Goal: Task Accomplishment & Management: Manage account settings

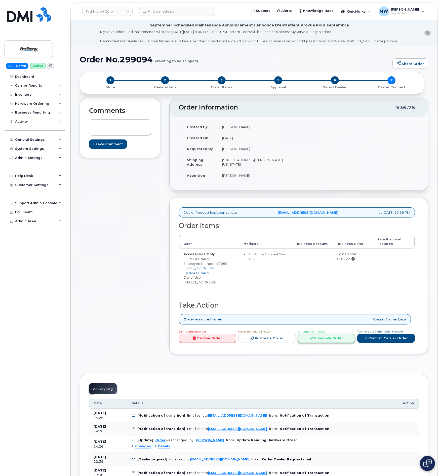
click at [346, 334] on link "Complete Order" at bounding box center [327, 338] width 58 height 9
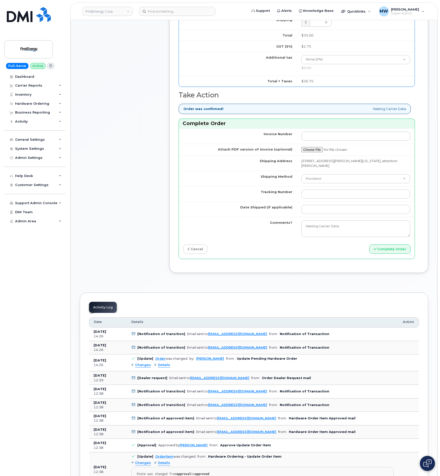
scroll to position [340, 0]
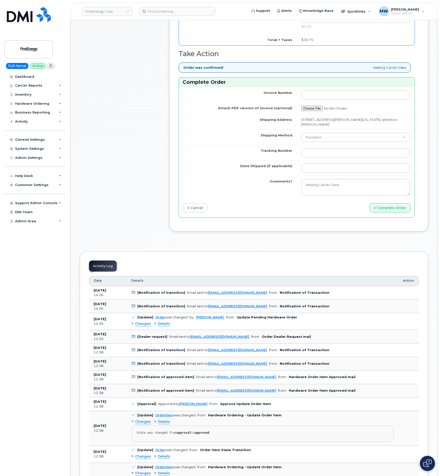
click at [328, 145] on td "Purolator UPS FedEx Canada Post Courier Other Drop Off Pick Up" at bounding box center [356, 137] width 118 height 15
click at [328, 142] on select "Purolator UPS FedEx Canada Post Courier Other Drop Off Pick Up" at bounding box center [355, 137] width 109 height 9
select select "UPS"
click at [301, 136] on select "Purolator UPS FedEx Canada Post Courier Other Drop Off Pick Up" at bounding box center [355, 137] width 109 height 9
click at [326, 157] on input "Tracking Number" at bounding box center [355, 152] width 109 height 9
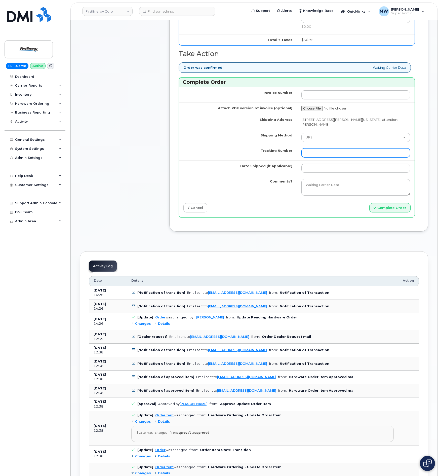
paste input "1ZHF12013515247090"
drag, startPoint x: 312, startPoint y: 156, endPoint x: 224, endPoint y: 156, distance: 88.1
click at [230, 157] on tr "Tracking Number 1ZHF12013515247090" at bounding box center [297, 152] width 236 height 15
type input "1ZHF12013515247090"
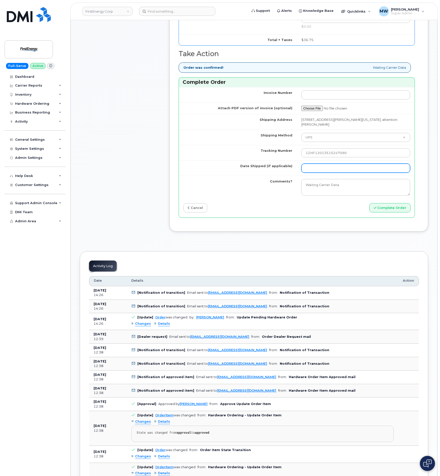
click at [343, 171] on input "Date Shipped (if applicable)" at bounding box center [355, 168] width 109 height 9
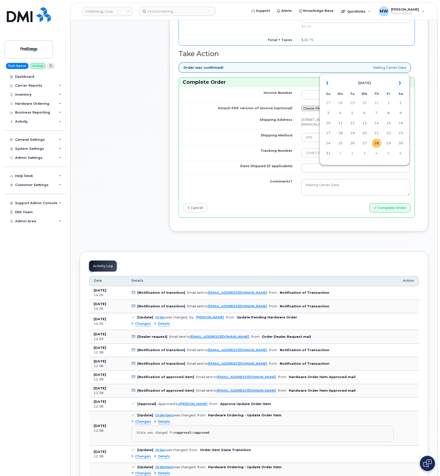
click at [381, 144] on table "« August 2025 » Su Mo Tu We Th Fr Sa 27 28 29 30 31 1 2 3 4 5 6 7 8 9 10 11 12 …" at bounding box center [365, 118] width 88 height 86
click at [379, 144] on td "28" at bounding box center [376, 143] width 9 height 9
type input "2025-08-28"
click at [388, 206] on div "Invoice Number Attach PDF version of invoice (optional) Shipping Address 860 N …" at bounding box center [297, 152] width 236 height 130
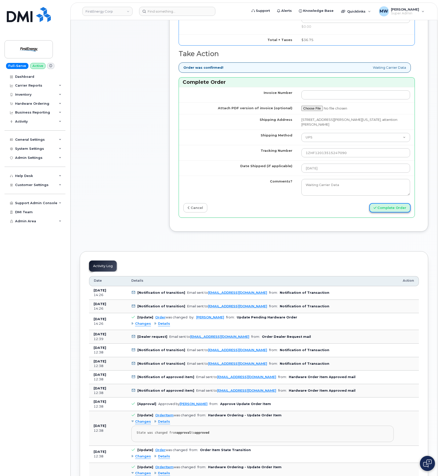
click at [391, 212] on button "Complete Order" at bounding box center [389, 207] width 41 height 9
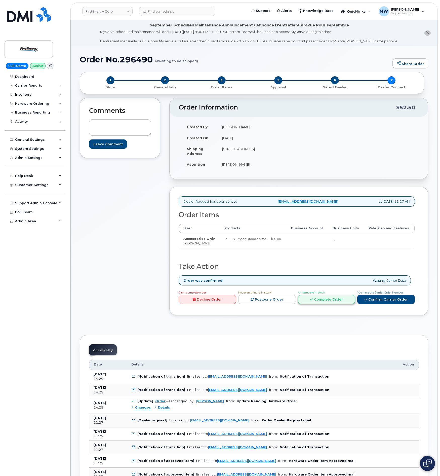
click at [333, 302] on link "Complete Order" at bounding box center [327, 299] width 58 height 9
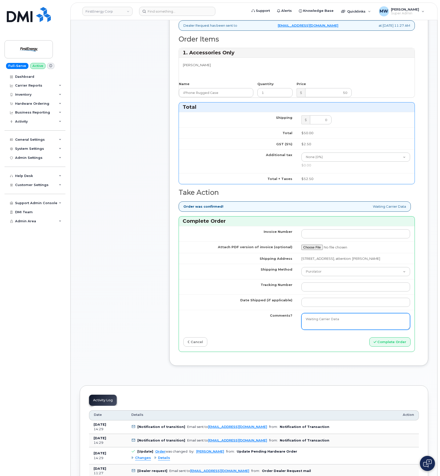
scroll to position [189, 0]
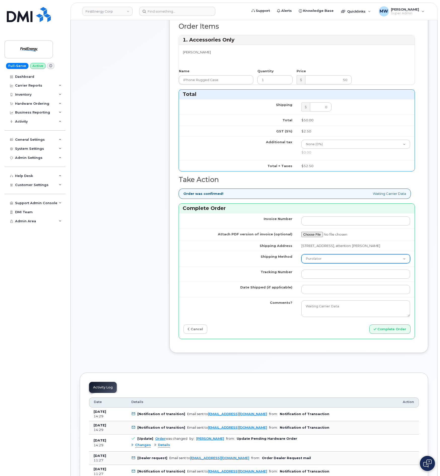
drag, startPoint x: 330, startPoint y: 264, endPoint x: 332, endPoint y: 271, distance: 6.8
click at [330, 263] on select "Purolator UPS FedEx Canada Post Courier Other Drop Off Pick Up" at bounding box center [355, 258] width 109 height 9
select select "UPS"
click at [301, 262] on select "Purolator UPS FedEx Canada Post Courier Other Drop Off Pick Up" at bounding box center [355, 258] width 109 height 9
drag, startPoint x: 334, startPoint y: 282, endPoint x: 337, endPoint y: 285, distance: 4.0
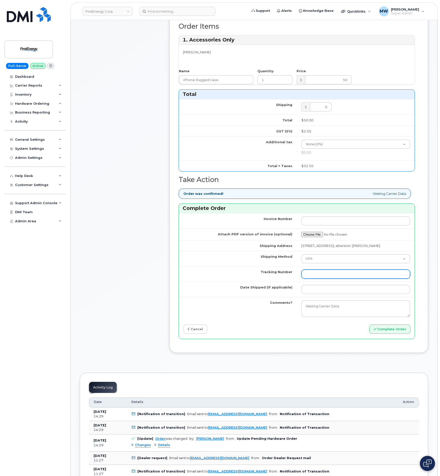
click at [334, 279] on input "Tracking Number" at bounding box center [355, 273] width 109 height 9
paste input "1ZHF12013515247590"
type input "1ZHF12013515247590"
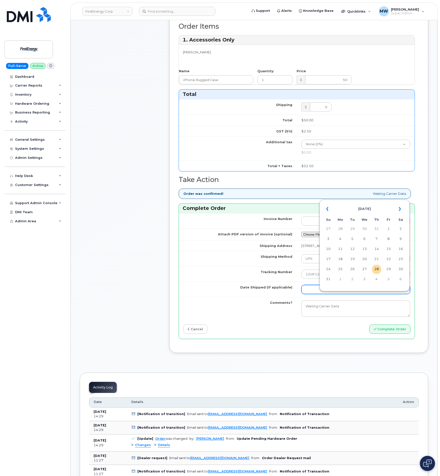
click at [336, 294] on input "Date Shipped (if applicable)" at bounding box center [355, 289] width 109 height 9
click at [363, 269] on td "27" at bounding box center [364, 269] width 9 height 9
type input "2025-08-27"
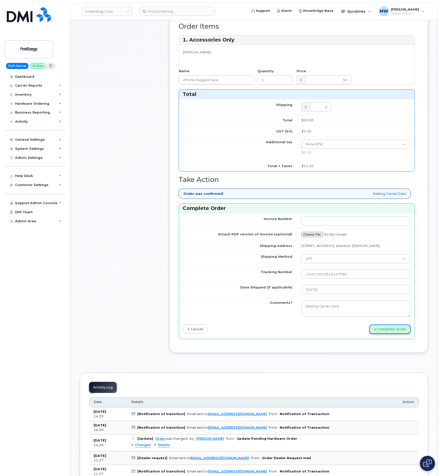
click at [392, 334] on button "Complete Order" at bounding box center [389, 328] width 41 height 9
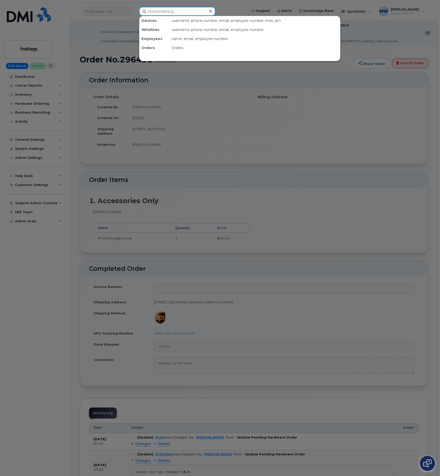
click at [171, 8] on input at bounding box center [177, 11] width 76 height 9
paste input "3014915488"
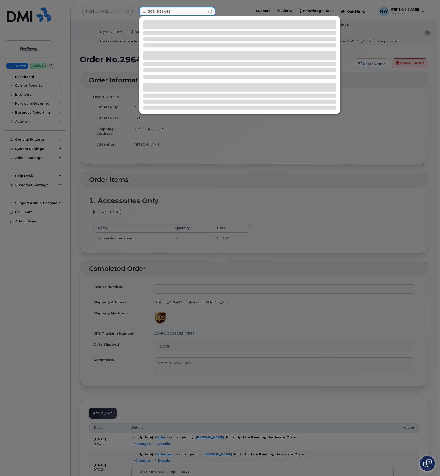
type input "3014915488"
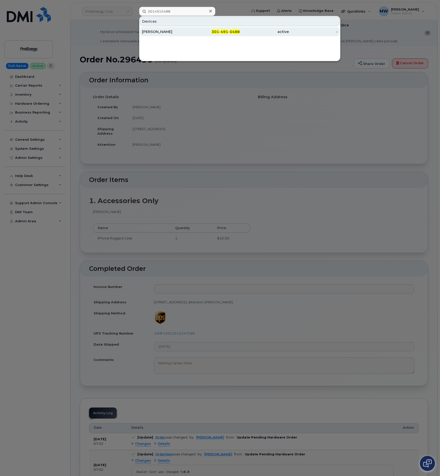
drag, startPoint x: 175, startPoint y: 33, endPoint x: 170, endPoint y: 32, distance: 5.5
click at [175, 33] on div "[PERSON_NAME]" at bounding box center [166, 31] width 49 height 5
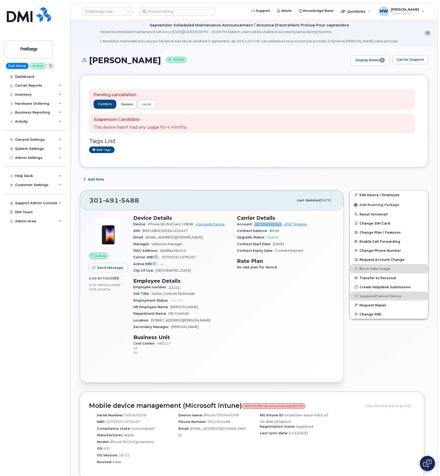
drag, startPoint x: 253, startPoint y: 224, endPoint x: 282, endPoint y: 224, distance: 28.4
click at [282, 224] on div "Account 287304699343 - AT&T Wireless" at bounding box center [286, 224] width 98 height 7
copy link "287304699343"
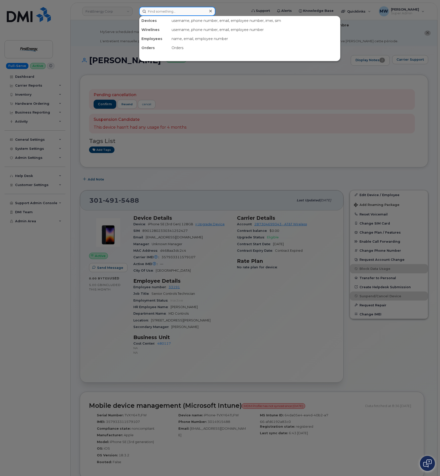
click at [186, 11] on input at bounding box center [177, 11] width 76 height 9
paste input "7324030100"
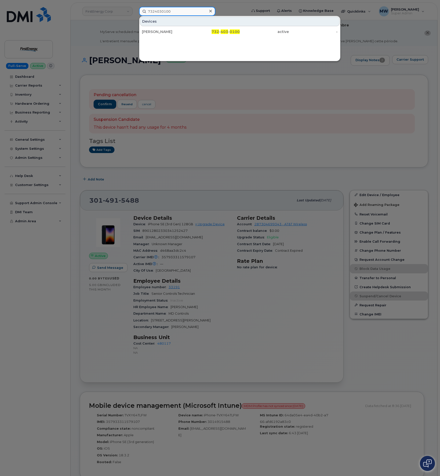
type input "7324030100"
drag, startPoint x: 227, startPoint y: 31, endPoint x: 227, endPoint y: 28, distance: 3.0
click at [227, 30] on span "403" at bounding box center [225, 31] width 8 height 5
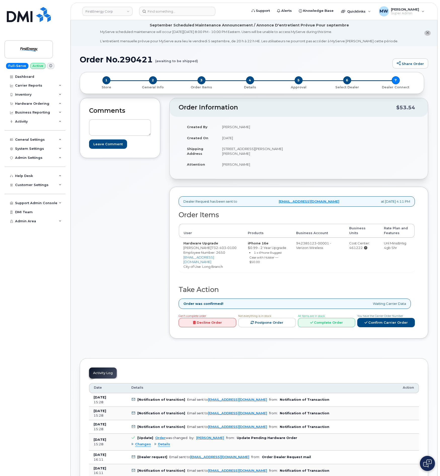
click at [138, 59] on h1 "Order No.290421 (awaiting to be shipped)" at bounding box center [235, 59] width 310 height 9
copy h1 "290421"
drag, startPoint x: 317, startPoint y: 325, endPoint x: 76, endPoint y: 311, distance: 241.7
click at [316, 325] on link "Complete Order" at bounding box center [327, 322] width 58 height 9
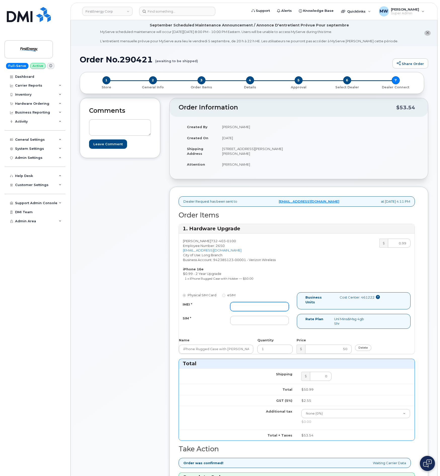
drag, startPoint x: 249, startPoint y: 305, endPoint x: 249, endPoint y: 313, distance: 7.6
click at [249, 305] on input "IMEI *" at bounding box center [259, 306] width 59 height 9
paste input "358017326716505"
type input "358017326716505"
drag, startPoint x: 243, startPoint y: 320, endPoint x: 254, endPoint y: 326, distance: 12.7
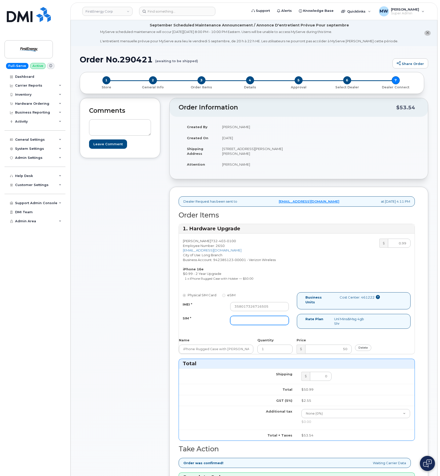
click at [243, 320] on input "SIM *" at bounding box center [259, 320] width 59 height 9
type input "NA"
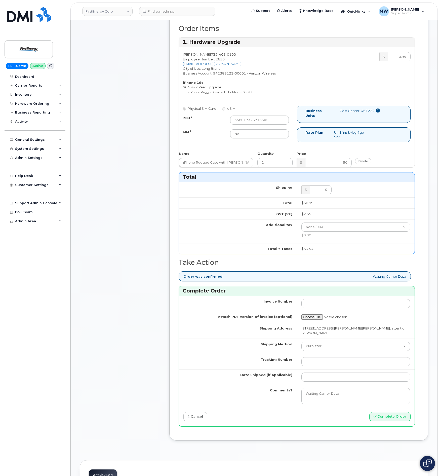
scroll to position [189, 0]
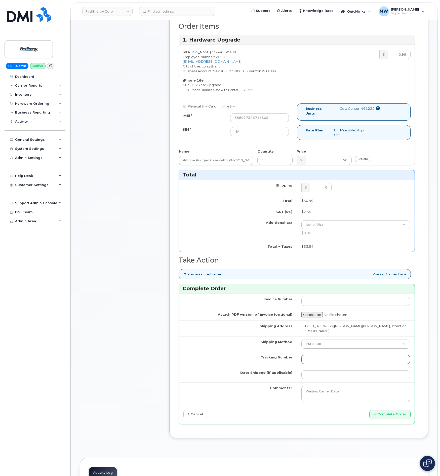
drag, startPoint x: 320, startPoint y: 351, endPoint x: 322, endPoint y: 359, distance: 7.9
click at [320, 352] on td "Purolator UPS FedEx Canada Post Courier Other Drop Off Pick Up" at bounding box center [356, 343] width 118 height 15
click at [320, 349] on select "Purolator UPS FedEx Canada Post Courier Other Drop Off Pick Up" at bounding box center [355, 343] width 109 height 9
select select "UPS"
click at [301, 341] on select "Purolator UPS FedEx Canada Post Courier Other Drop Off Pick Up" at bounding box center [355, 343] width 109 height 9
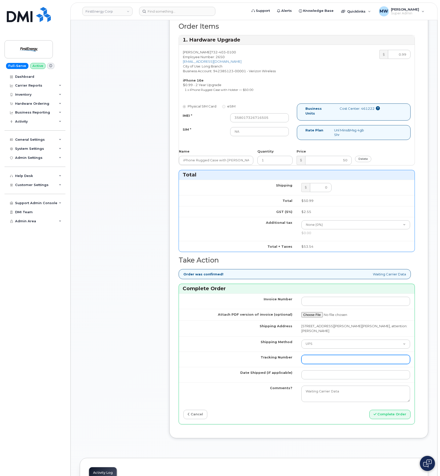
click at [321, 364] on input "Tracking Number" at bounding box center [355, 359] width 109 height 9
paste input "1ZHF12012914188953"
type input "1ZHF12012914188953"
click at [320, 377] on input "Date Shipped (if applicable)" at bounding box center [355, 374] width 109 height 9
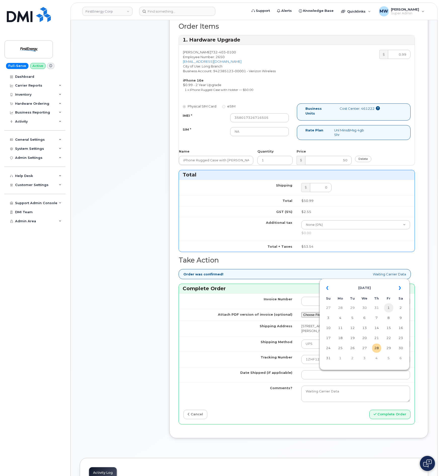
click at [386, 310] on td "1" at bounding box center [388, 307] width 9 height 9
type input "2025-08-01"
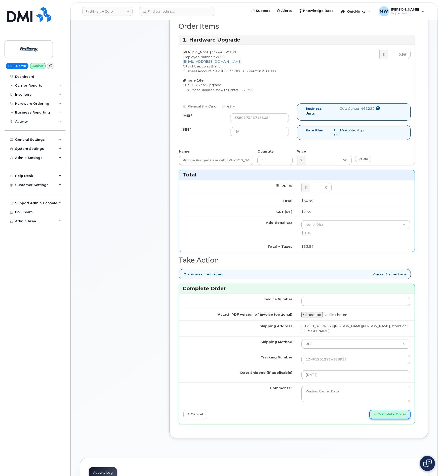
click at [399, 416] on button "Complete Order" at bounding box center [389, 414] width 41 height 9
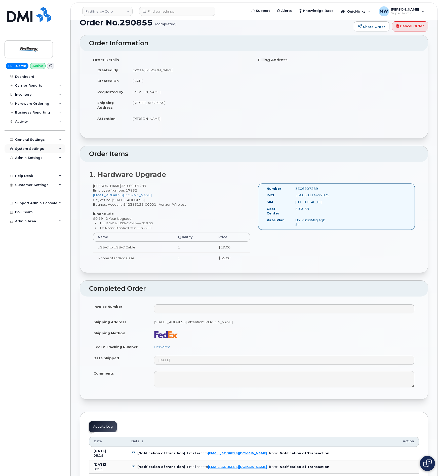
scroll to position [38, 0]
click at [321, 197] on div "356838114472825" at bounding box center [312, 194] width 40 height 5
click at [320, 197] on div "356838114472825" at bounding box center [312, 194] width 40 height 5
copy div "356838114472825"
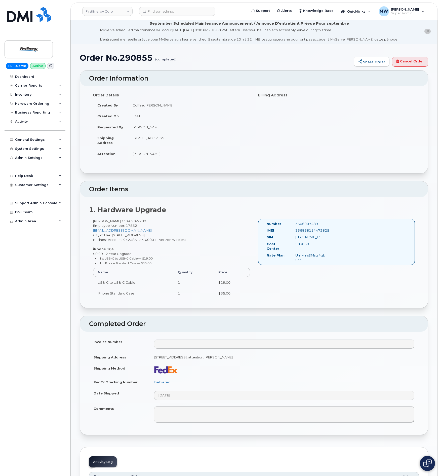
scroll to position [0, 0]
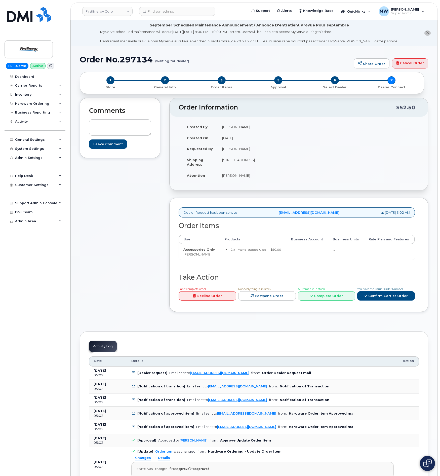
click at [141, 58] on h1 "Order No.297134 (waiting for dealer)" at bounding box center [216, 59] width 272 height 9
copy h1 "297134"
click at [43, 104] on div "Hardware Ordering" at bounding box center [32, 104] width 34 height 4
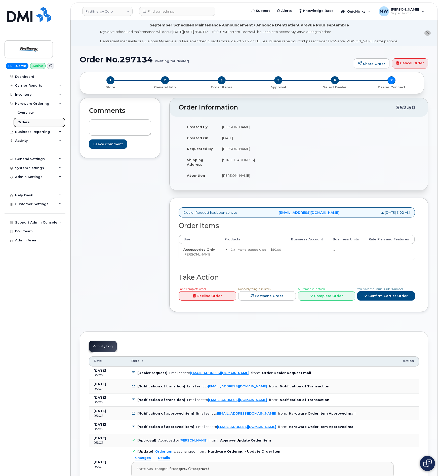
click at [20, 125] on link "Orders" at bounding box center [39, 123] width 52 height 10
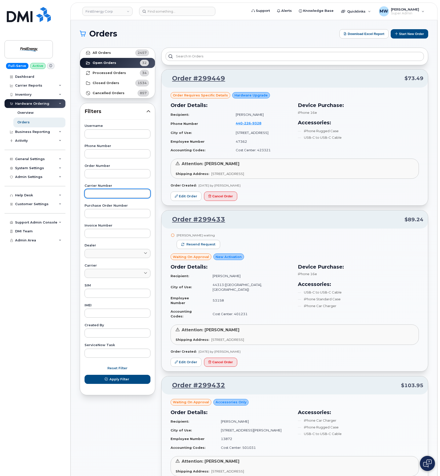
click at [101, 192] on input "text" at bounding box center [118, 193] width 66 height 9
click at [101, 170] on input "text" at bounding box center [118, 173] width 66 height 9
paste input "297134"
click at [85, 375] on button "Apply Filter" at bounding box center [118, 379] width 66 height 9
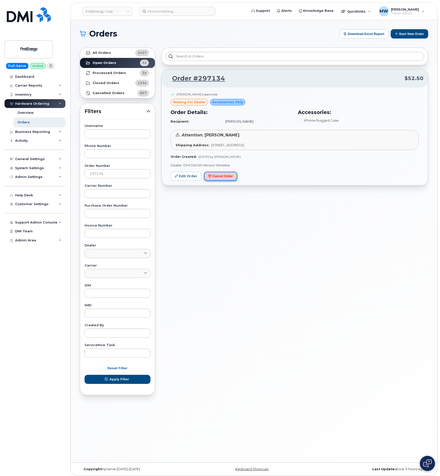
click at [233, 176] on button "Cancel Order" at bounding box center [220, 176] width 33 height 9
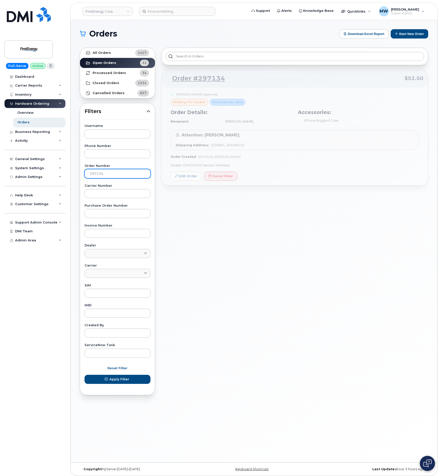
drag, startPoint x: 91, startPoint y: 179, endPoint x: 98, endPoint y: 175, distance: 8.6
click at [91, 179] on div "Username Phone Number Order Number 297134 Carrier Number Purchase Order Number …" at bounding box center [118, 240] width 78 height 233
click at [100, 175] on input "297134" at bounding box center [118, 173] width 66 height 9
paste input "405"
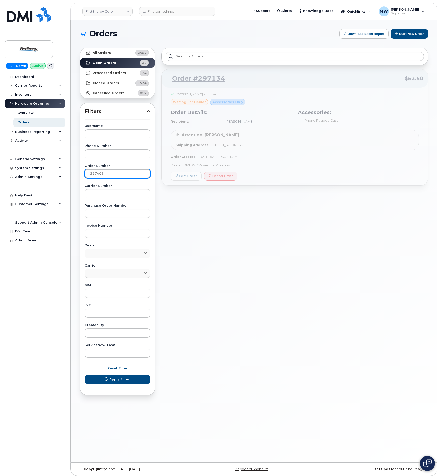
type input "297405"
click at [85, 375] on button "Apply Filter" at bounding box center [118, 379] width 66 height 9
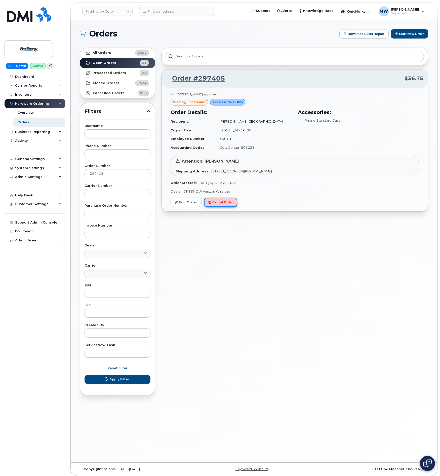
click at [213, 205] on button "Cancel Order" at bounding box center [220, 202] width 33 height 9
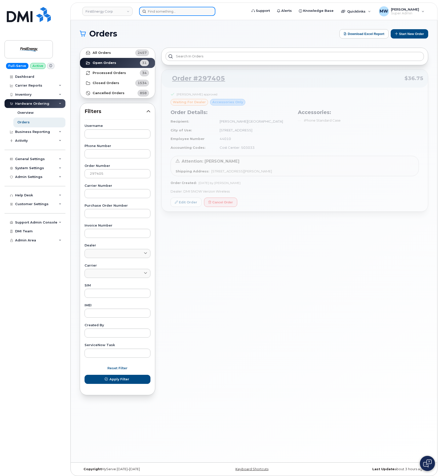
click at [189, 14] on input at bounding box center [177, 11] width 76 height 9
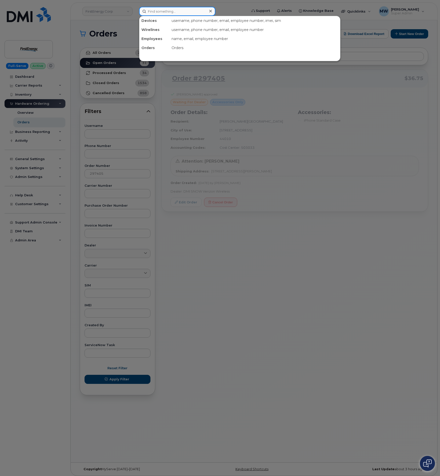
paste input "484) 735-3967"
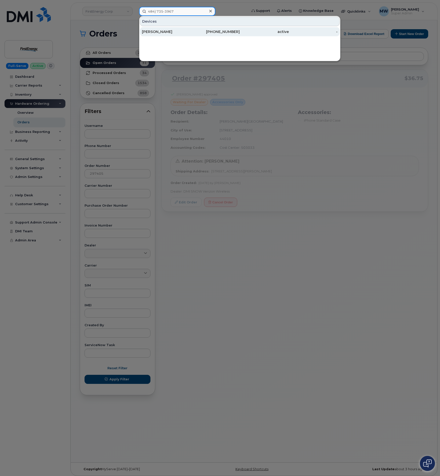
type input "484) 735-3967"
click at [173, 32] on div "Michael Mahfoud" at bounding box center [166, 31] width 49 height 5
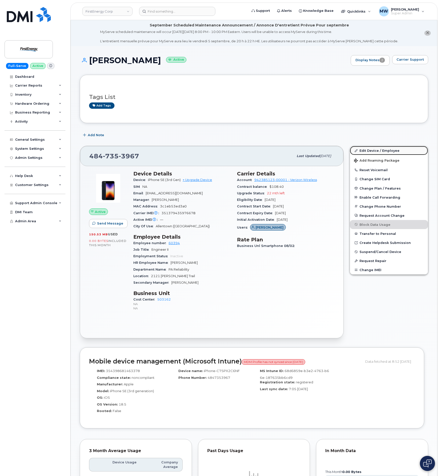
click at [369, 149] on link "Edit Device / Employee" at bounding box center [389, 150] width 78 height 9
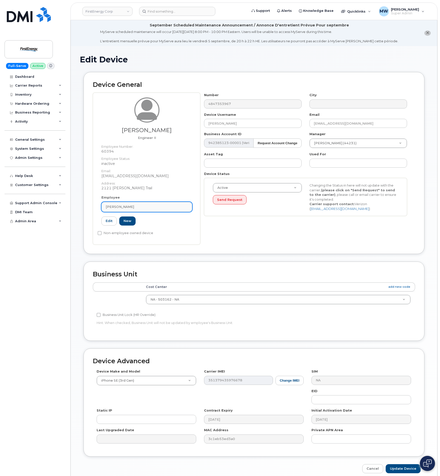
click at [171, 206] on div "[PERSON_NAME]" at bounding box center [147, 206] width 82 height 5
paste input "1021910"
click at [183, 221] on icon at bounding box center [182, 219] width 3 height 3
click at [133, 222] on input "1021910" at bounding box center [142, 219] width 74 height 8
click at [133, 221] on input "1021910" at bounding box center [142, 219] width 74 height 8
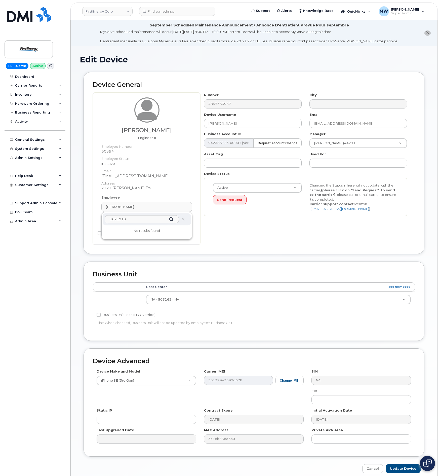
click at [133, 221] on input "1021910" at bounding box center [142, 219] width 74 height 8
paste input "44231"
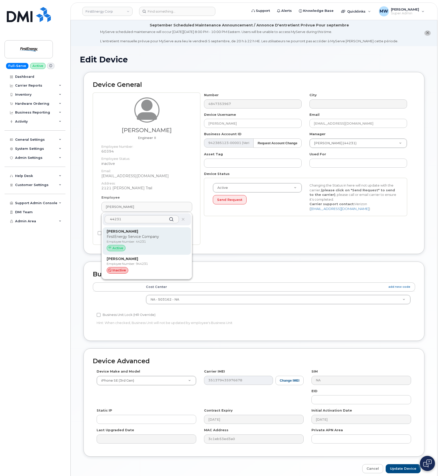
type input "44231"
click at [146, 235] on p "FirstEnergy Service Company" at bounding box center [147, 236] width 80 height 5
type input "44231"
type input "Gregory M Mervos"
type input "gmervos@firstenergycorp.com"
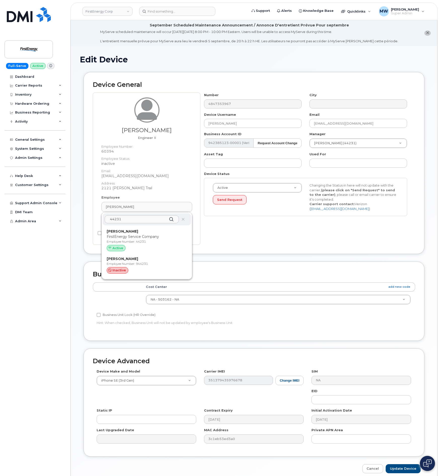
type input "29510717"
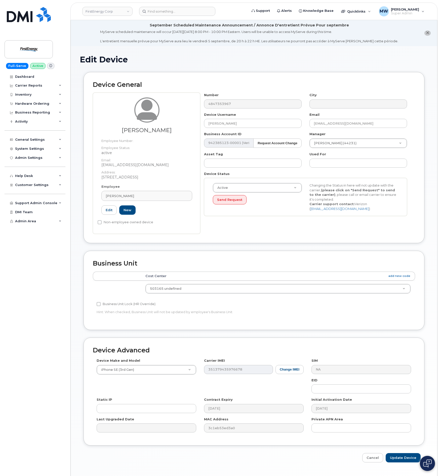
click at [206, 109] on div "Number 4847353967 City Device Username Gregory M Mervos Email gmervos@firstener…" at bounding box center [305, 156] width 211 height 127
drag, startPoint x: 243, startPoint y: 121, endPoint x: 174, endPoint y: 123, distance: 68.2
click at [175, 123] on div "Gregory M Mervos Employee Number: Employee Status: active Email: gmervos@firste…" at bounding box center [254, 163] width 322 height 141
drag, startPoint x: 377, startPoint y: 123, endPoint x: 297, endPoint y: 127, distance: 80.1
click at [297, 127] on div "Number 4847353967 City Device Username Gregory M Mervos Email gmervos@firstener…" at bounding box center [305, 156] width 211 height 127
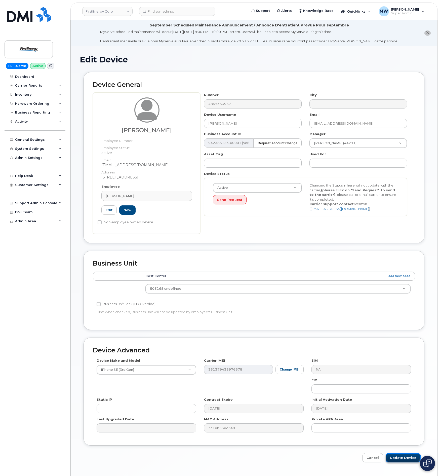
click at [400, 459] on input "Update Device" at bounding box center [403, 457] width 35 height 9
type input "Saving..."
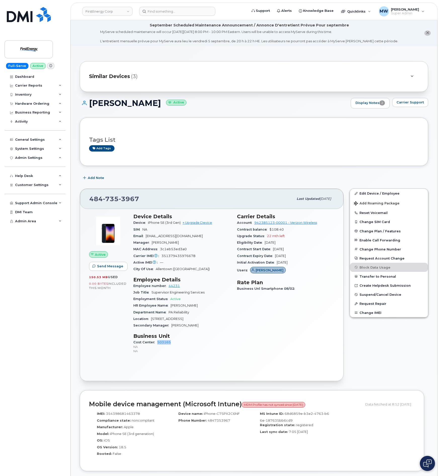
drag, startPoint x: 177, startPoint y: 343, endPoint x: 156, endPoint y: 345, distance: 20.9
click at [156, 345] on div "Cost Center 503165 NA NA" at bounding box center [182, 346] width 98 height 15
copy link "503165"
click at [158, 12] on input at bounding box center [177, 11] width 76 height 9
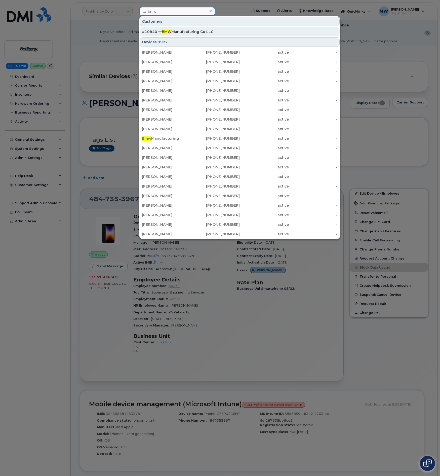
type input "bmw"
click at [183, 30] on div "#10840 — BMW Manufacturing Co LLC" at bounding box center [240, 31] width 196 height 5
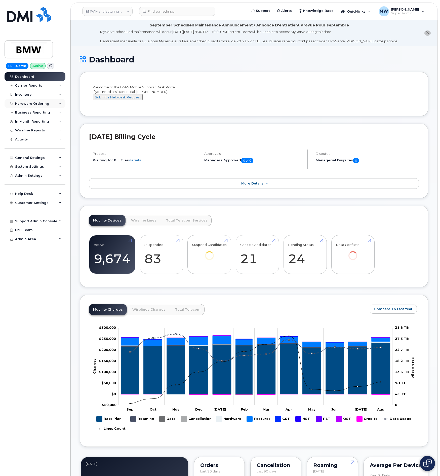
click at [22, 100] on div "Hardware Ordering" at bounding box center [35, 103] width 61 height 9
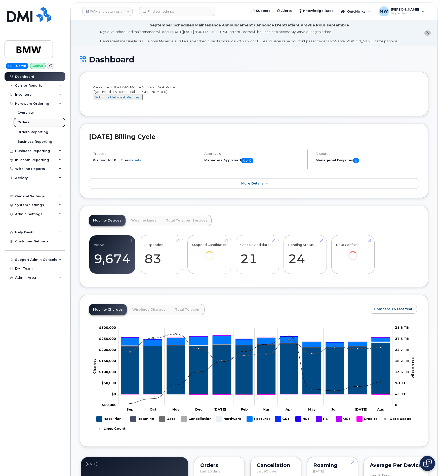
click at [30, 125] on link "Orders" at bounding box center [39, 123] width 52 height 10
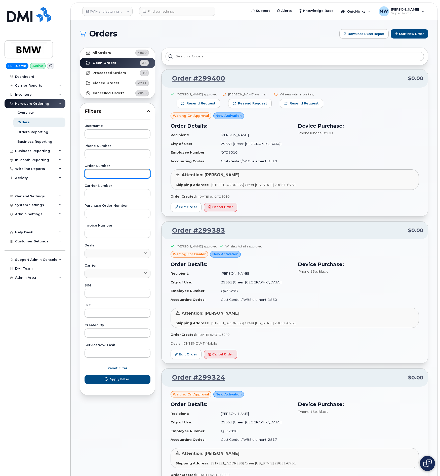
drag, startPoint x: 113, startPoint y: 174, endPoint x: 109, endPoint y: 174, distance: 4.3
click at [113, 174] on input "text" at bounding box center [118, 173] width 66 height 9
paste input "297625"
type input "297625"
click at [85, 375] on button "Apply Filter" at bounding box center [118, 379] width 66 height 9
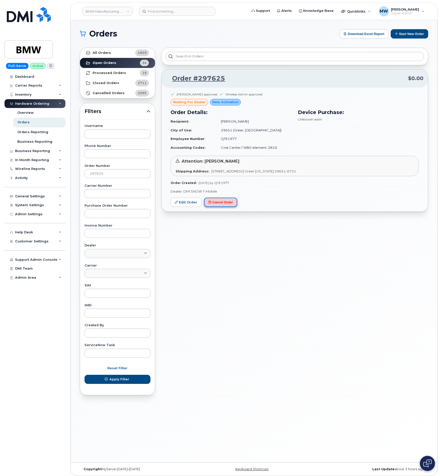
click at [231, 202] on button "Cancel Order" at bounding box center [220, 202] width 33 height 9
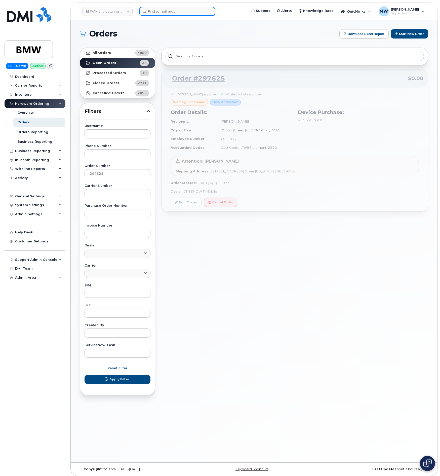
click at [180, 12] on input at bounding box center [177, 11] width 76 height 9
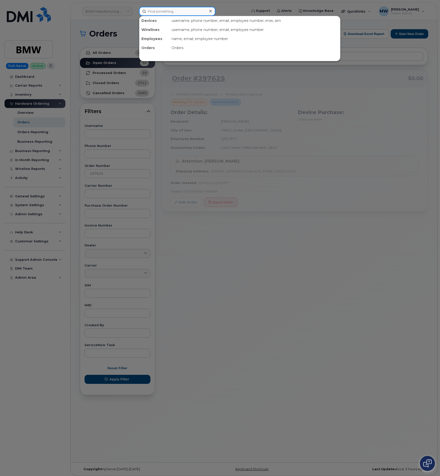
paste input "864) 907-9880"
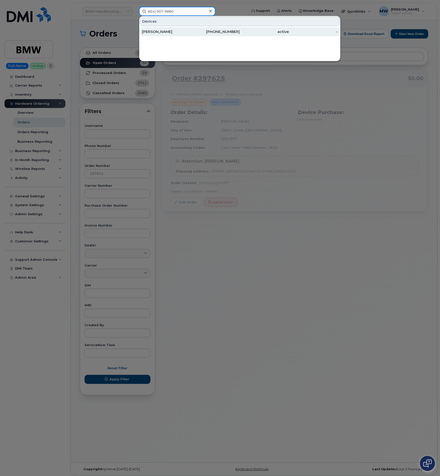
type input "864) 907-9880"
click at [234, 33] on div "864-907-9880" at bounding box center [215, 31] width 49 height 5
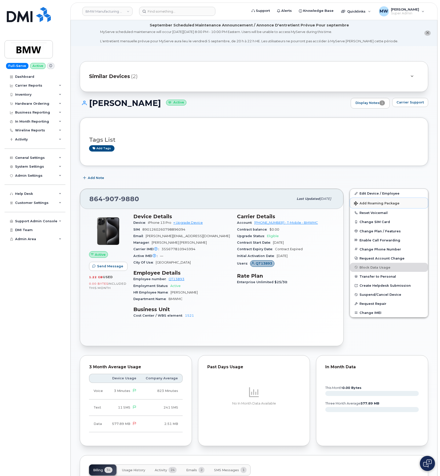
click at [386, 203] on span "Add Roaming Package" at bounding box center [377, 203] width 46 height 5
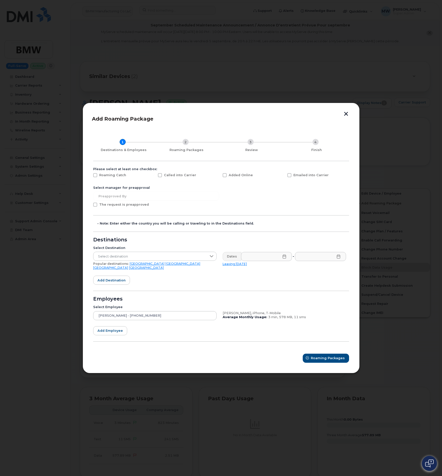
click at [291, 177] on label "Emailed into Carrier" at bounding box center [307, 175] width 41 height 4
click at [284, 176] on input "Emailed into Carrier" at bounding box center [282, 174] width 3 height 3
checkbox input "true"
click at [146, 261] on span "Select destination" at bounding box center [149, 256] width 113 height 9
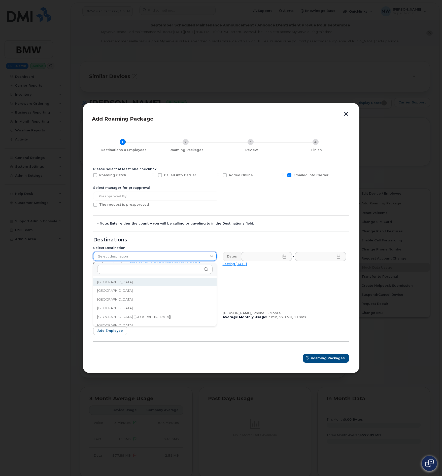
scroll to position [1683, 0]
click at [125, 296] on li "United Kingdom" at bounding box center [154, 295] width 123 height 9
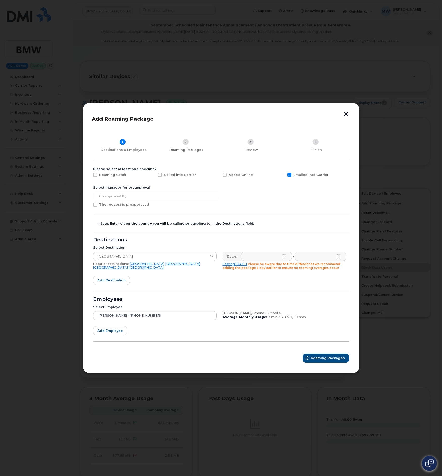
click at [284, 256] on icon at bounding box center [284, 256] width 4 height 4
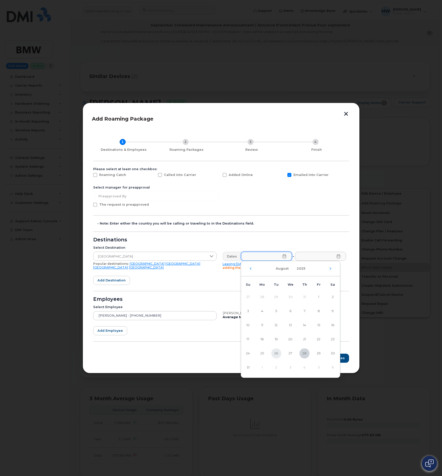
click at [276, 356] on span "26" at bounding box center [276, 353] width 10 height 10
type input "08/26/2025"
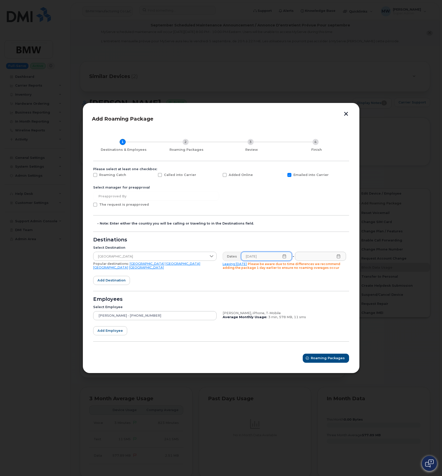
click at [339, 256] on icon at bounding box center [337, 256] width 3 height 4
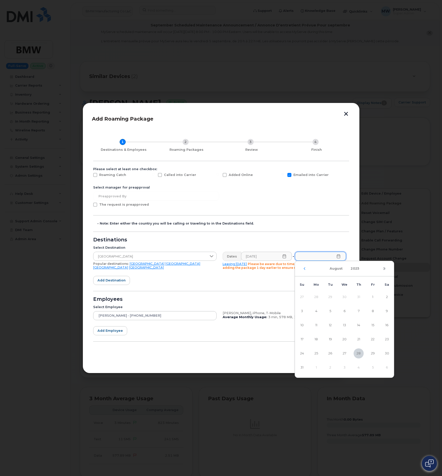
click at [383, 268] on icon "Next Month" at bounding box center [383, 268] width 3 height 4
click at [386, 298] on span "6" at bounding box center [386, 297] width 10 height 10
type input "09/06/2025"
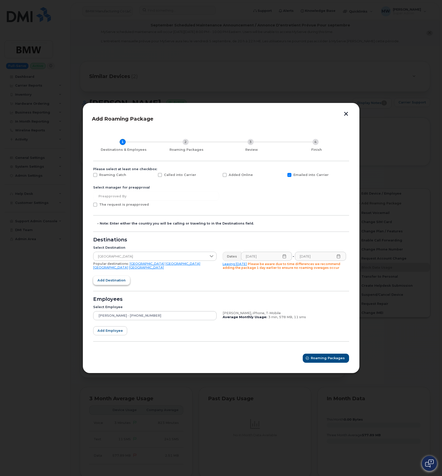
click at [123, 280] on span "Add destination" at bounding box center [111, 280] width 28 height 5
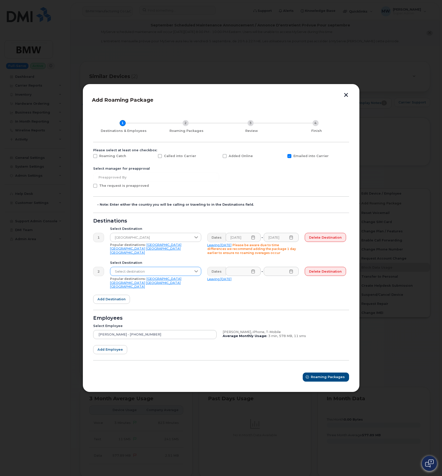
click at [137, 272] on span "Select destination" at bounding box center [150, 271] width 81 height 9
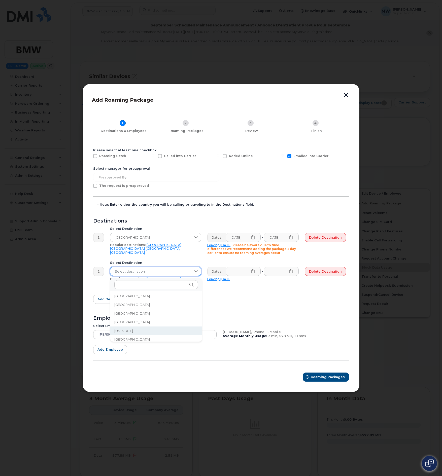
scroll to position [603, 0]
click at [129, 339] on li "Germany" at bounding box center [156, 337] width 92 height 9
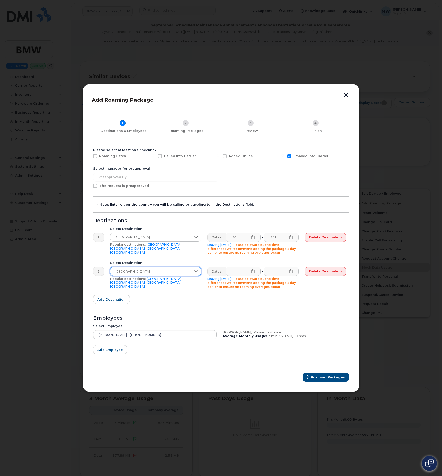
click at [255, 272] on icon at bounding box center [253, 271] width 4 height 4
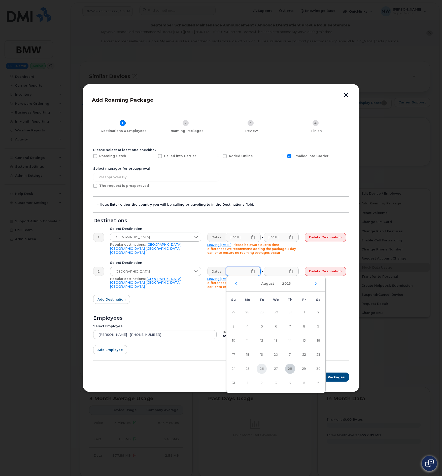
click at [260, 368] on span "26" at bounding box center [261, 369] width 10 height 10
type input "08/26/2025"
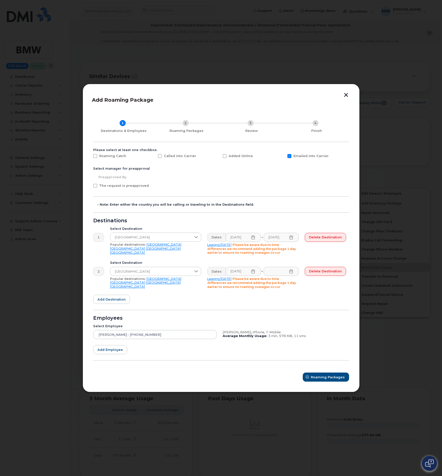
click at [292, 271] on icon at bounding box center [290, 271] width 3 height 4
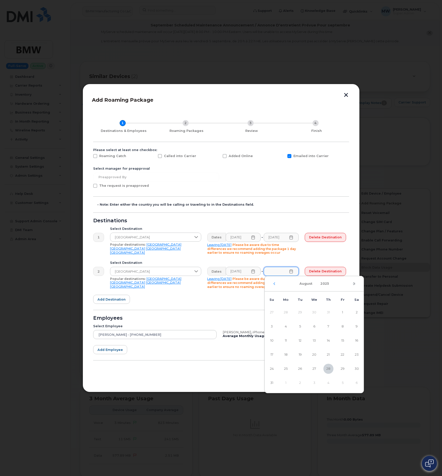
click at [355, 284] on icon "Next Month" at bounding box center [353, 284] width 3 height 4
click at [353, 313] on span "6" at bounding box center [356, 312] width 10 height 10
type input "09/06/2025"
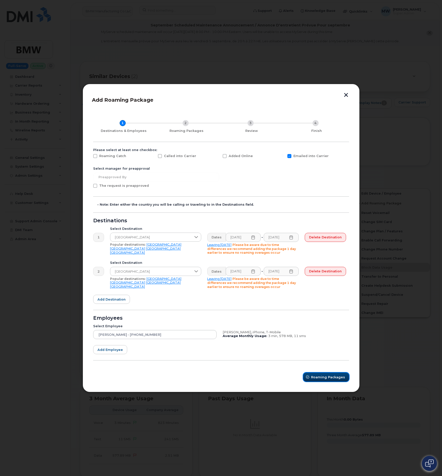
click at [316, 375] on span "Roaming Packages" at bounding box center [328, 377] width 34 height 5
click at [314, 379] on span "Roaming Packages" at bounding box center [328, 377] width 34 height 5
click at [255, 270] on icon at bounding box center [253, 271] width 4 height 4
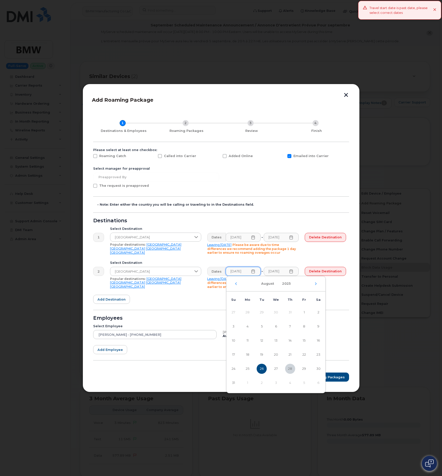
click at [255, 270] on icon at bounding box center [253, 271] width 4 height 4
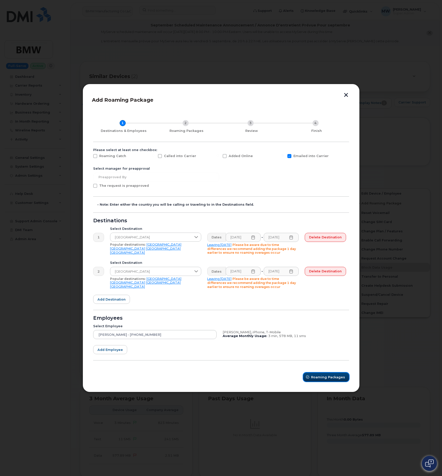
click at [320, 377] on span "Roaming Packages" at bounding box center [328, 377] width 34 height 5
click at [254, 239] on icon at bounding box center [252, 237] width 3 height 4
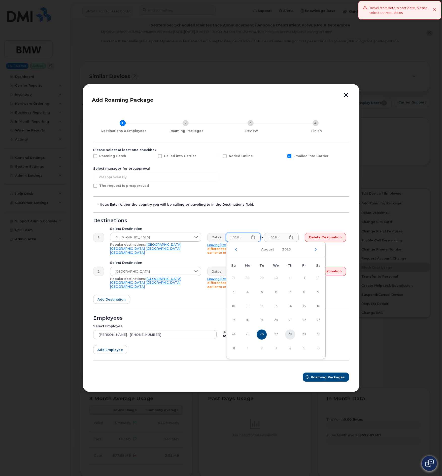
click at [292, 334] on span "28" at bounding box center [290, 334] width 10 height 10
type input "08/28/2025"
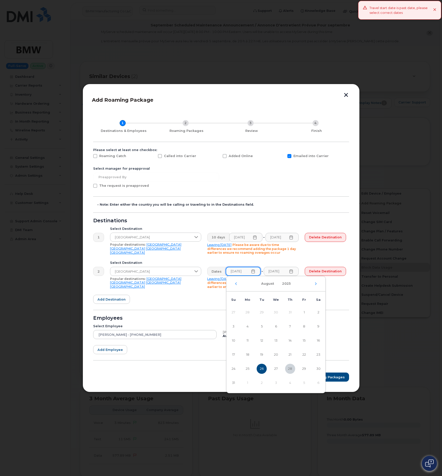
click at [255, 274] on input "08/26/2025" at bounding box center [242, 271] width 35 height 9
click at [284, 369] on td "28" at bounding box center [290, 369] width 14 height 14
click at [290, 369] on span "28" at bounding box center [290, 369] width 10 height 10
type input "08/28/2025"
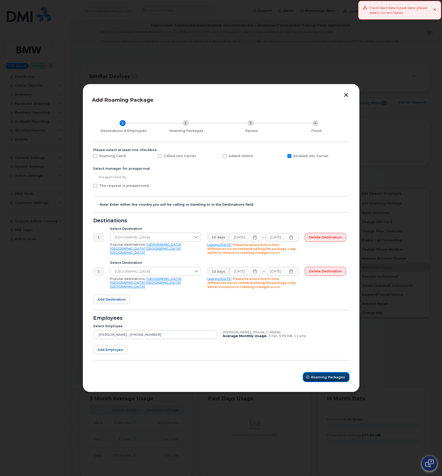
click at [331, 379] on span "Roaming Packages" at bounding box center [328, 377] width 34 height 5
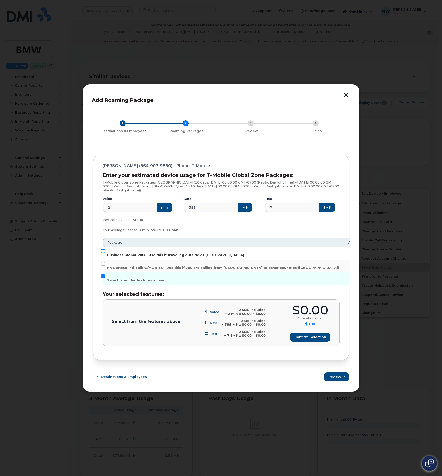
click at [103, 252] on input "Business Global Plus - Use this if traveling outside of North America" at bounding box center [103, 251] width 4 height 4
checkbox input "true"
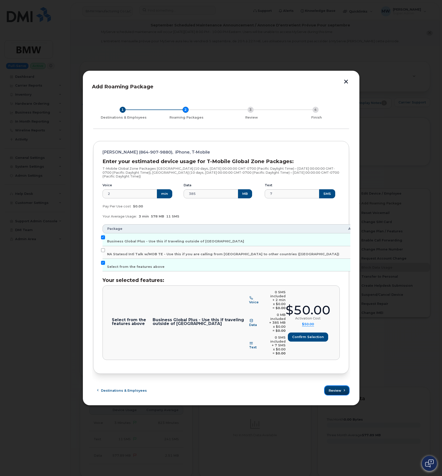
click at [333, 388] on span "Review" at bounding box center [334, 390] width 13 height 5
click at [314, 340] on button "Confirm selection" at bounding box center [308, 336] width 40 height 9
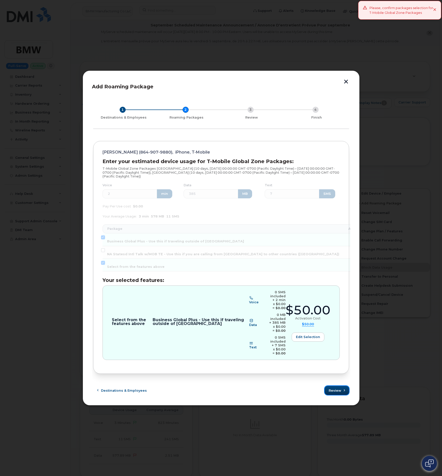
click at [336, 388] on span "Review" at bounding box center [334, 390] width 13 height 5
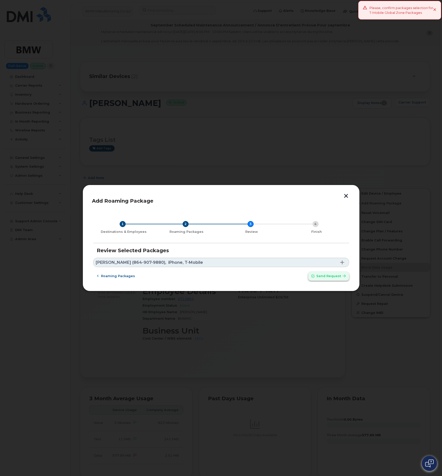
click at [318, 277] on span "Send request" at bounding box center [328, 276] width 25 height 5
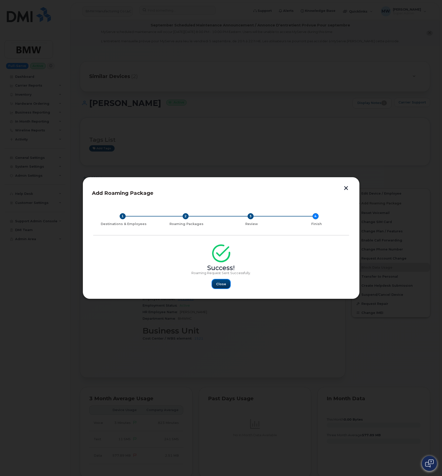
click at [220, 288] on button "Close" at bounding box center [221, 283] width 18 height 9
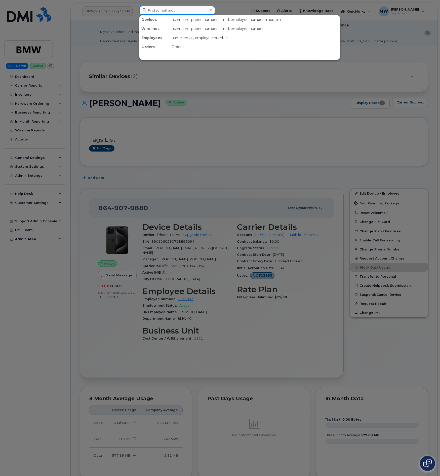
click at [197, 10] on input at bounding box center [177, 10] width 76 height 9
paste input "8649079880"
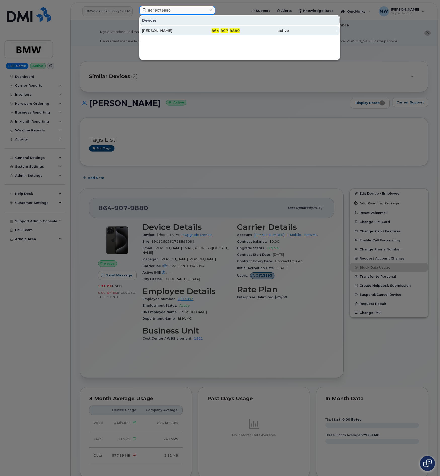
type input "8649079880"
click at [175, 29] on div "Peter Suraj" at bounding box center [166, 30] width 49 height 5
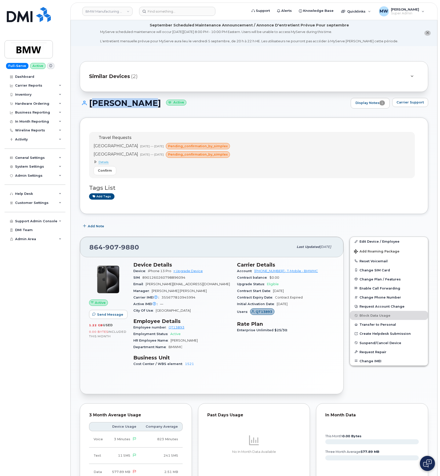
drag, startPoint x: 92, startPoint y: 103, endPoint x: 135, endPoint y: 106, distance: 43.1
click at [135, 106] on h1 "[PERSON_NAME] Active" at bounding box center [214, 103] width 268 height 9
copy h1 "[PERSON_NAME]"
drag, startPoint x: 253, startPoint y: 273, endPoint x: 274, endPoint y: 274, distance: 21.2
click at [274, 274] on div "Account 972523090 - T-Mobile - BMWMC" at bounding box center [286, 271] width 98 height 7
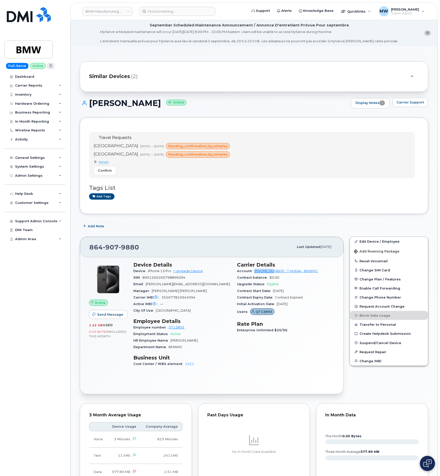
copy link "972523090"
click at [162, 18] on header "BMW Manufacturing Co LLC Support Alerts Knowledge Base Quicklinks Suspend / Can…" at bounding box center [253, 12] width 367 height 18
click at [162, 14] on input at bounding box center [177, 11] width 76 height 9
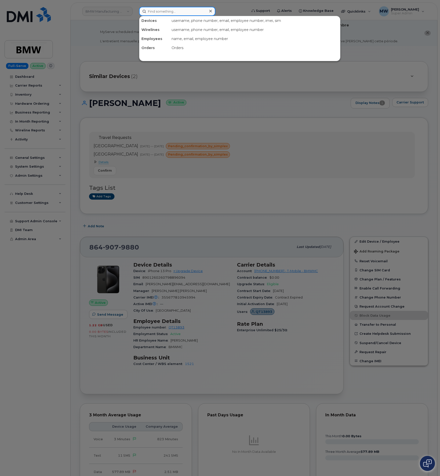
paste input "4802050394"
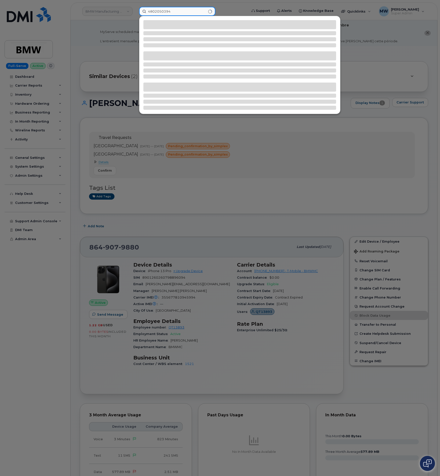
type input "4802050394"
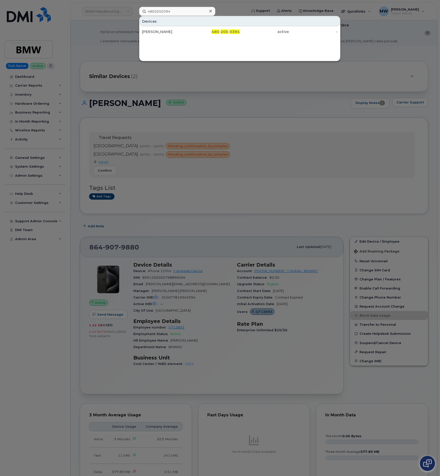
click at [211, 26] on div "Devices" at bounding box center [240, 22] width 200 height 10
click at [240, 35] on div "480 - 205 - 0394" at bounding box center [264, 31] width 49 height 9
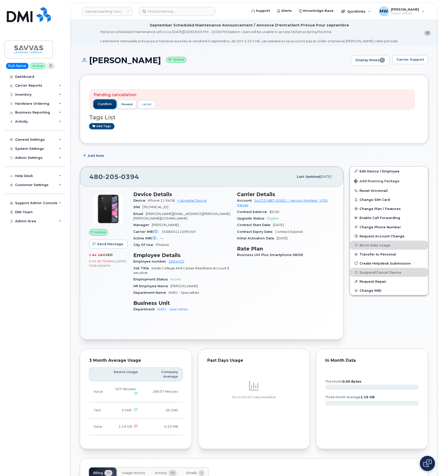
click at [111, 102] on span "confirm" at bounding box center [105, 104] width 14 height 5
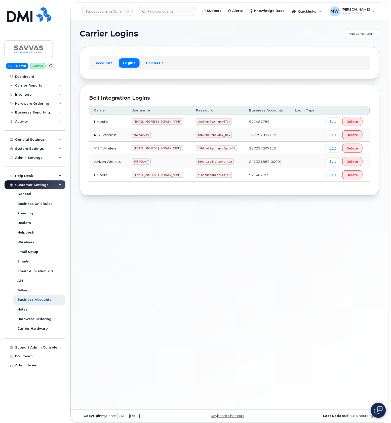
click at [203, 160] on code "8debris.Bronzers.non" at bounding box center [215, 162] width 38 height 6
copy code "8debris.Bronzers.non"
